Goal: Transaction & Acquisition: Obtain resource

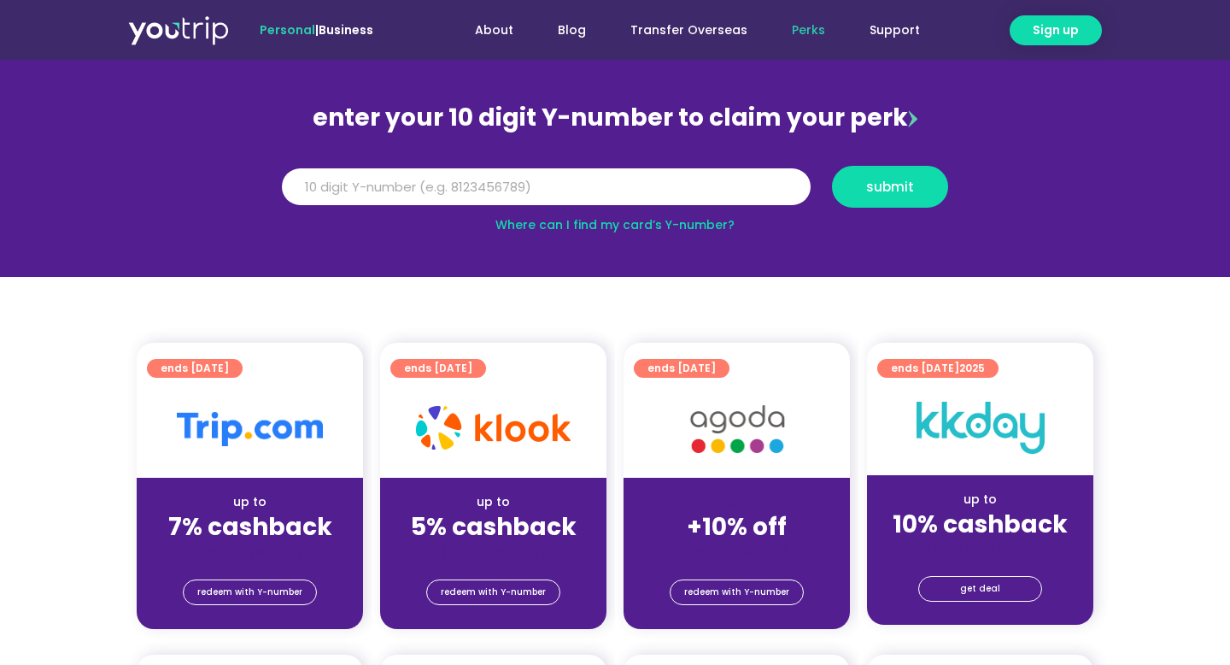
scroll to position [149, 0]
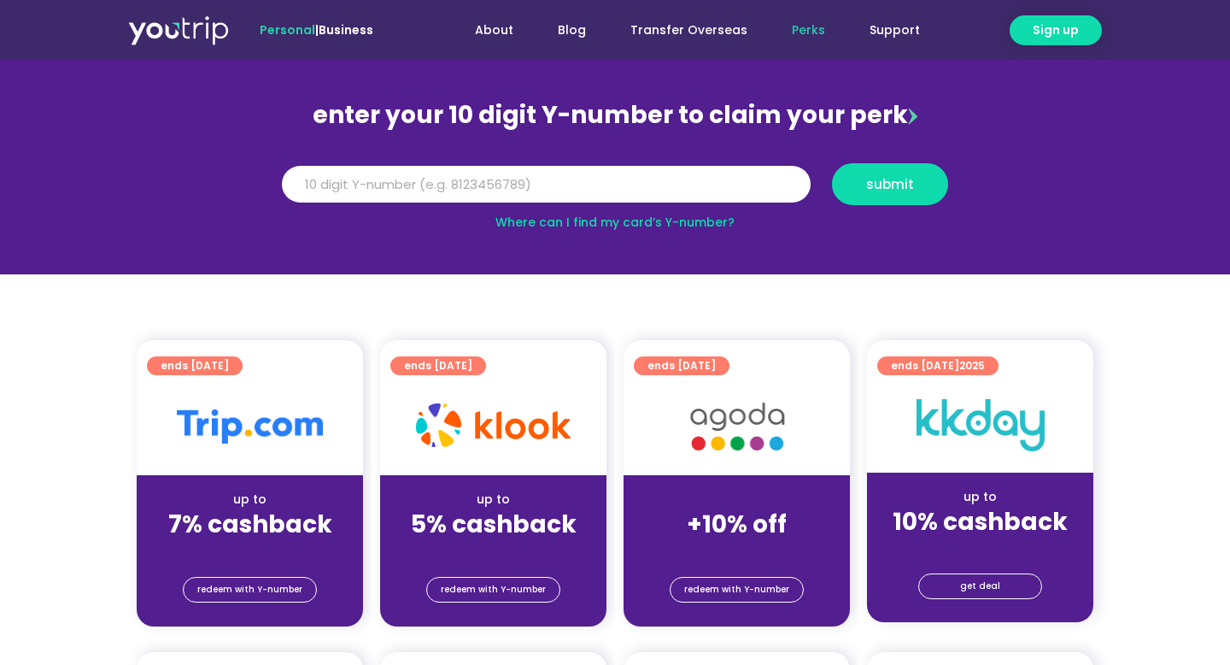
click at [542, 226] on link "Where can I find my card’s Y-number?" at bounding box center [614, 222] width 239 height 17
click at [578, 186] on input "Y Number" at bounding box center [546, 185] width 529 height 38
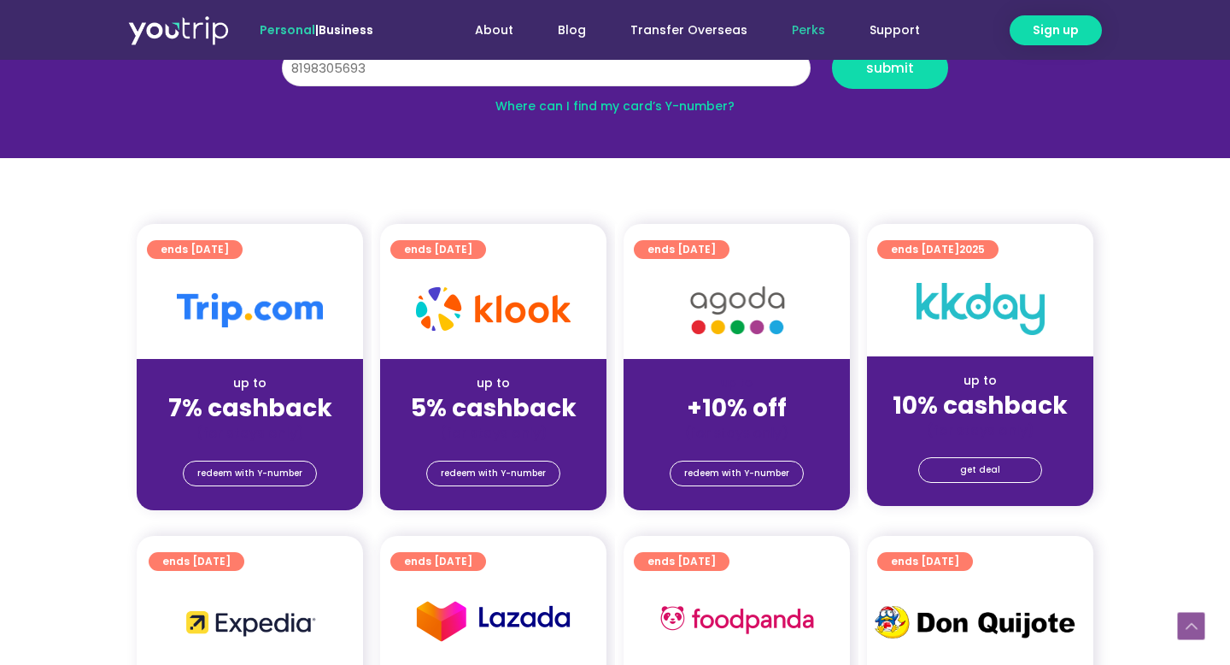
scroll to position [317, 0]
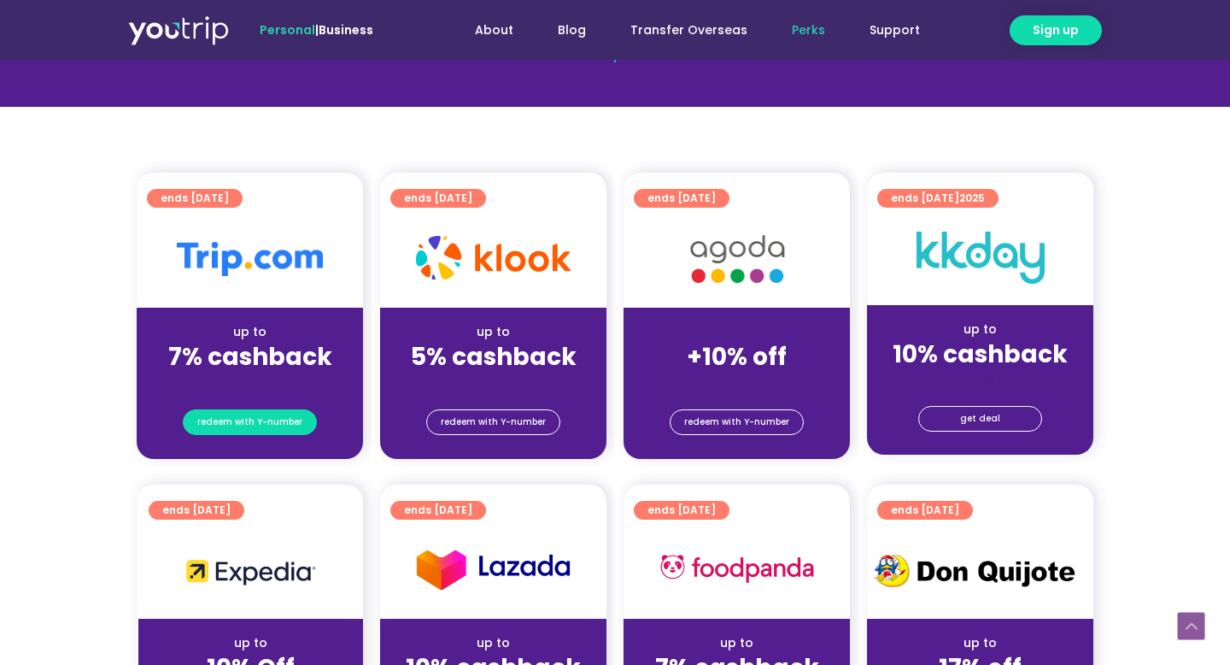
type input "8198305693"
click at [288, 422] on span "redeem with Y-number" at bounding box center [249, 422] width 105 height 24
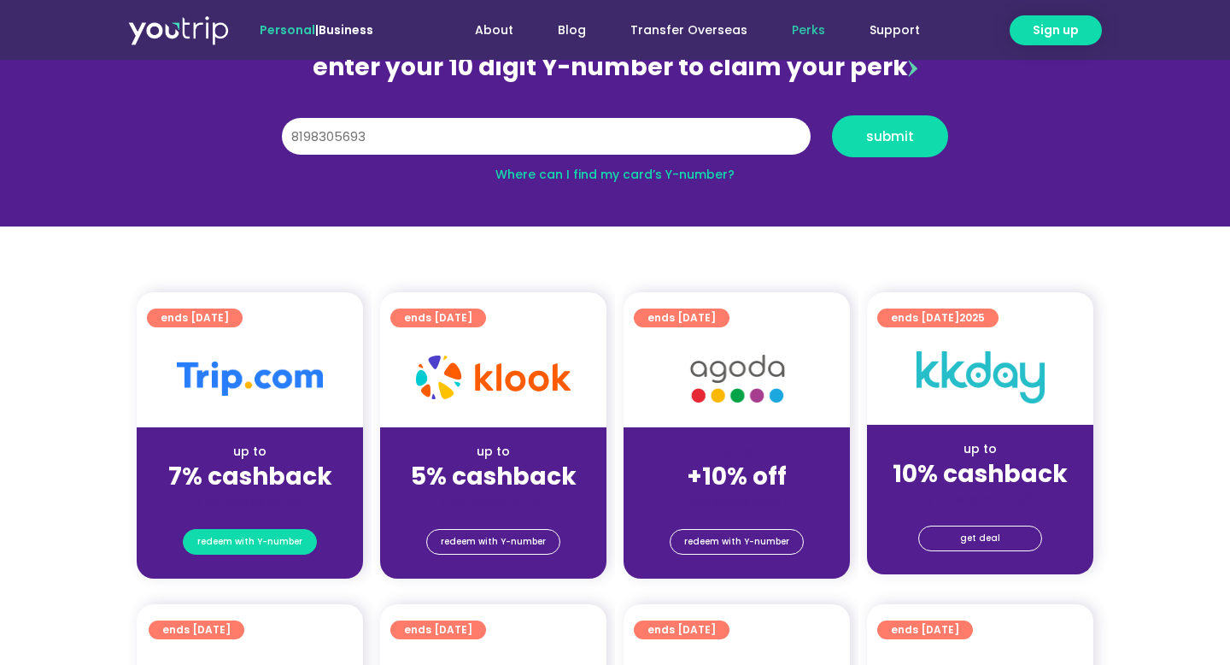
scroll to position [188, 0]
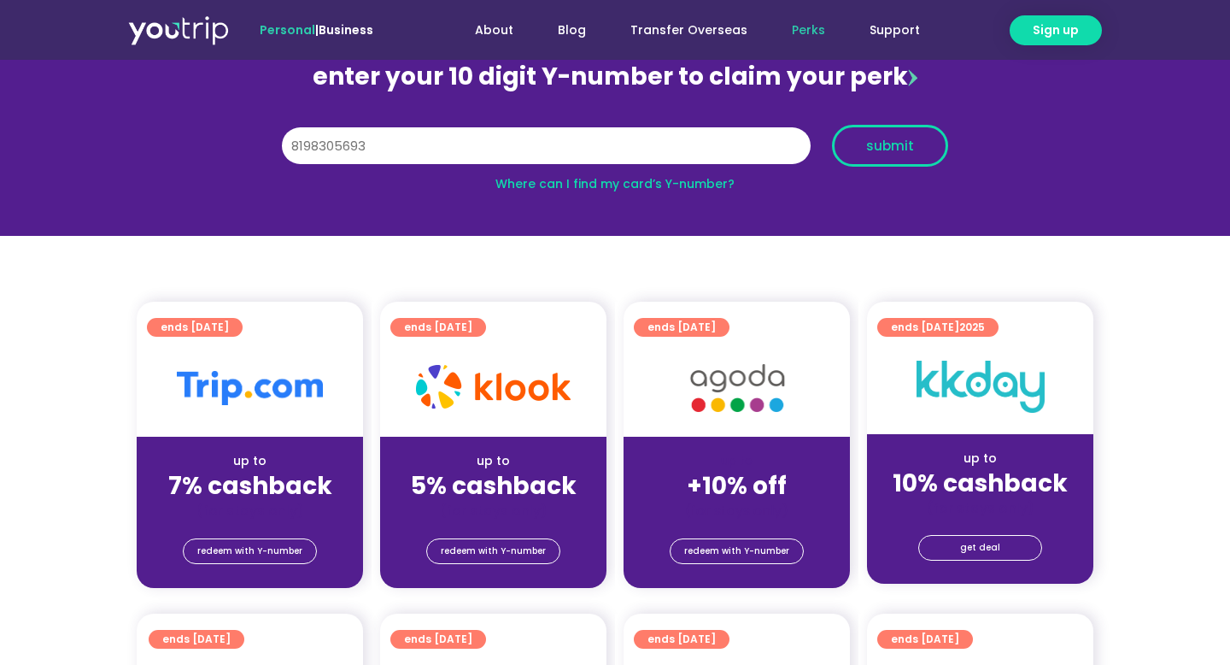
click at [896, 139] on span "submit" at bounding box center [890, 145] width 48 height 13
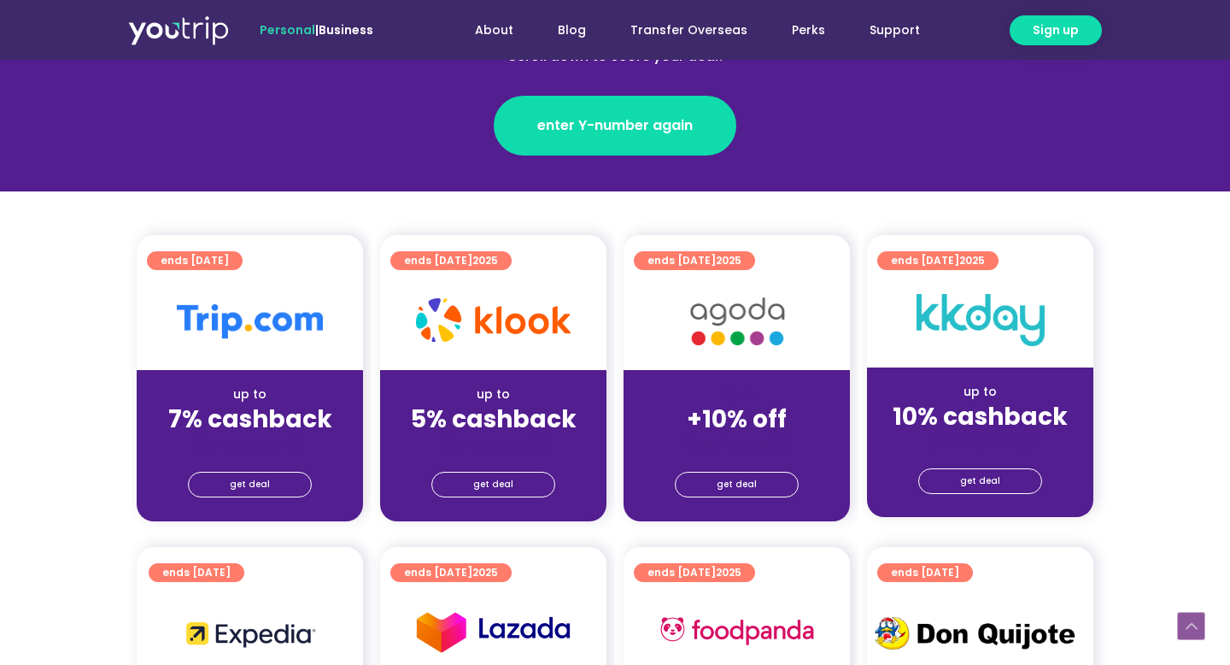
scroll to position [278, 0]
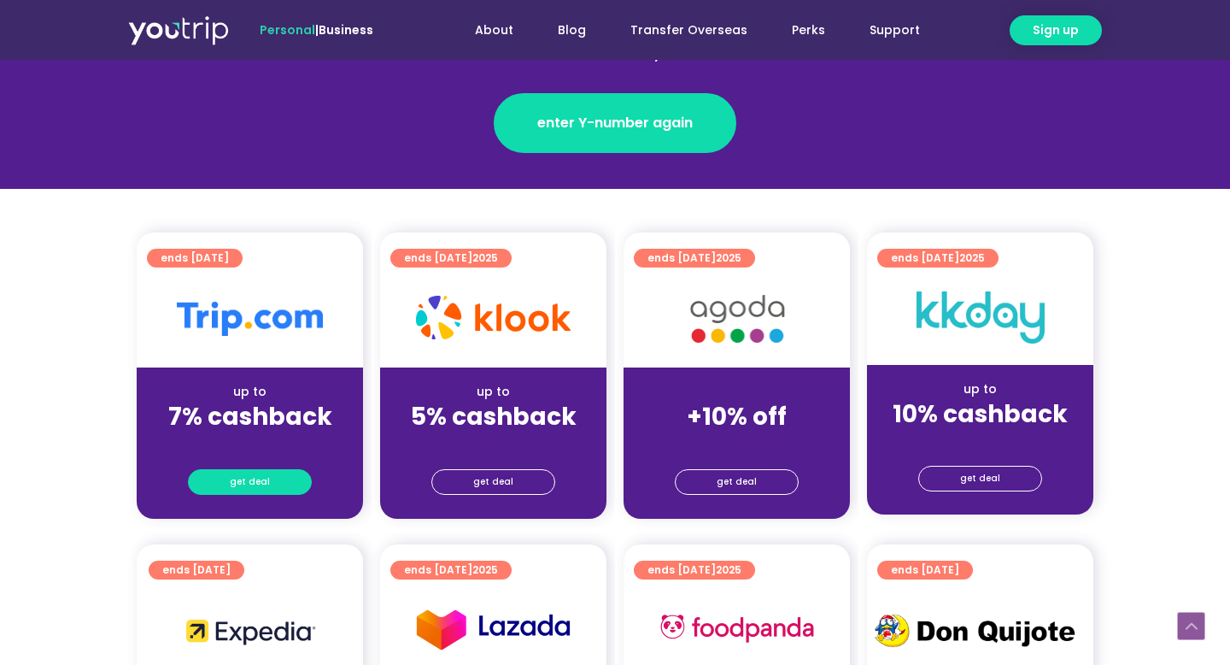
click at [249, 481] on span "get deal" at bounding box center [250, 482] width 40 height 24
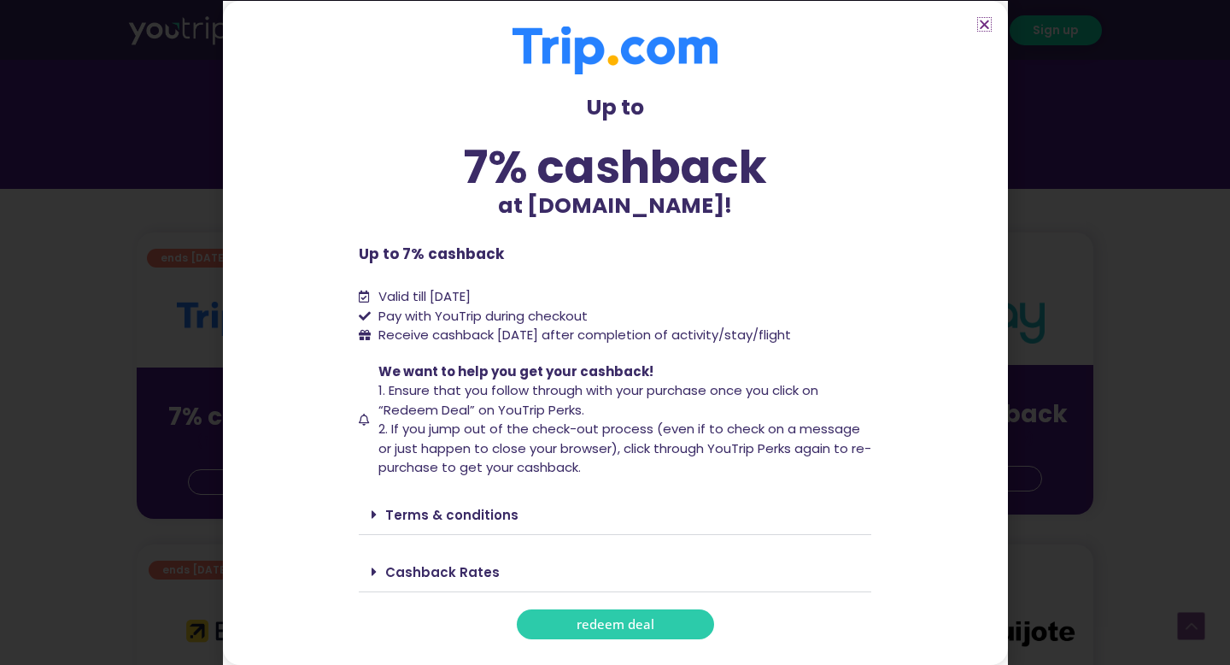
scroll to position [411, 0]
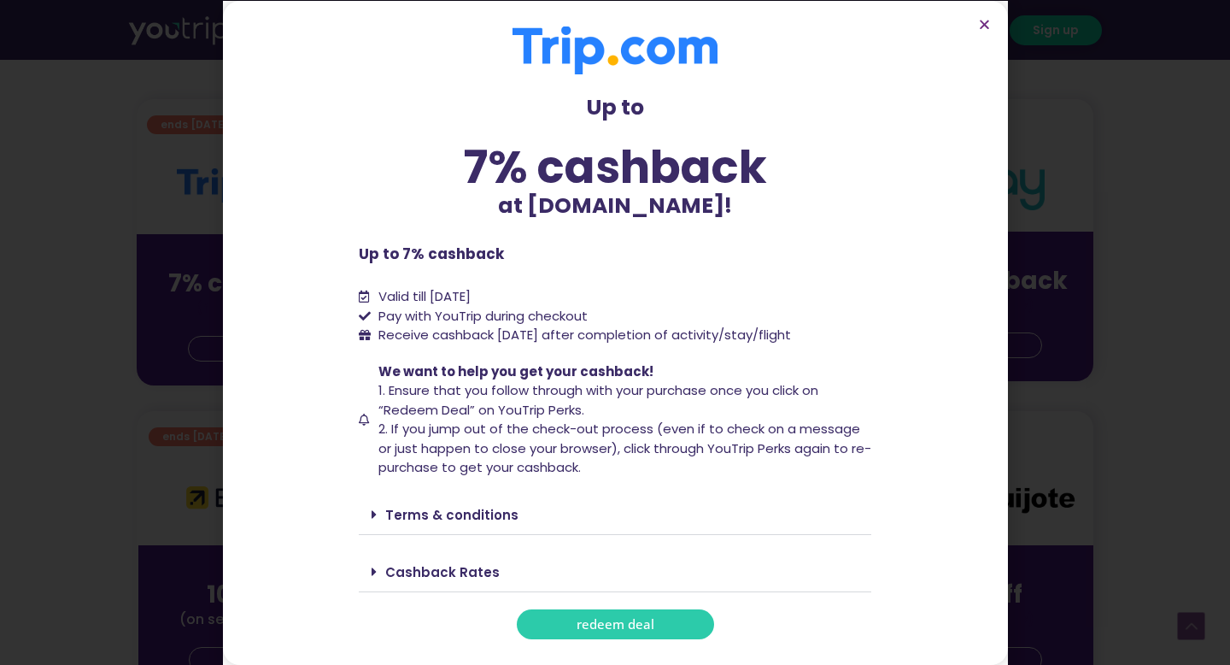
click at [630, 612] on link "redeem deal" at bounding box center [615, 624] width 197 height 30
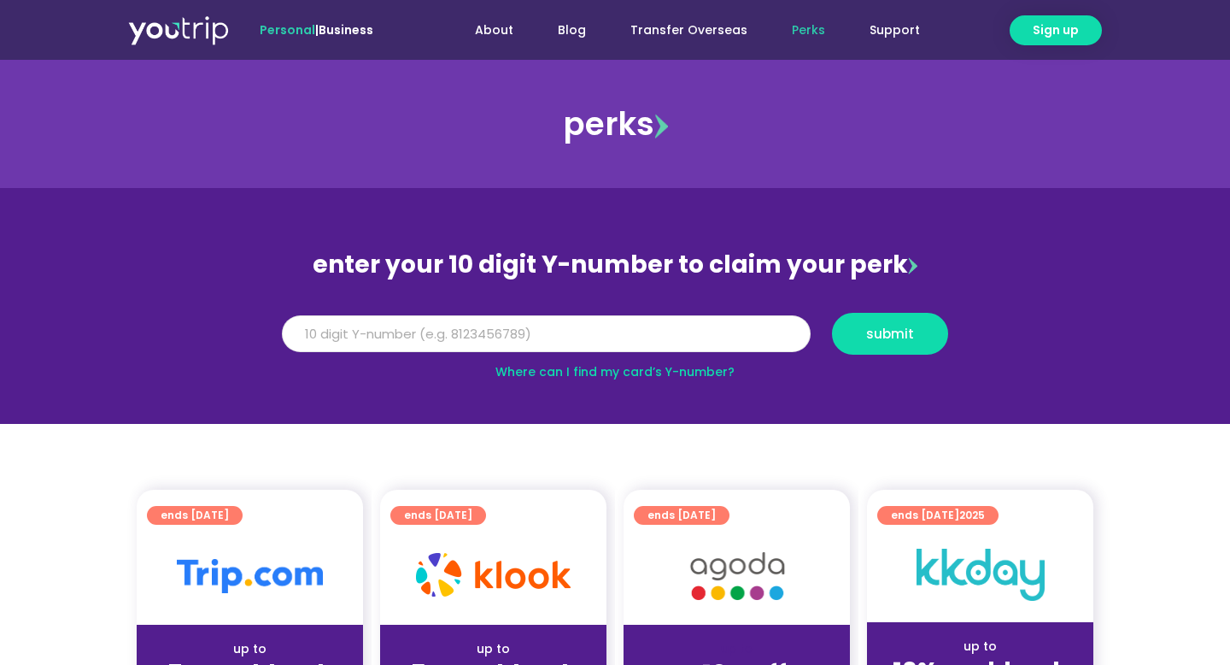
click at [401, 326] on input "Y Number" at bounding box center [546, 334] width 529 height 38
type input "8198305693"
click at [888, 338] on span "submit" at bounding box center [890, 333] width 48 height 13
